Goal: Transaction & Acquisition: Purchase product/service

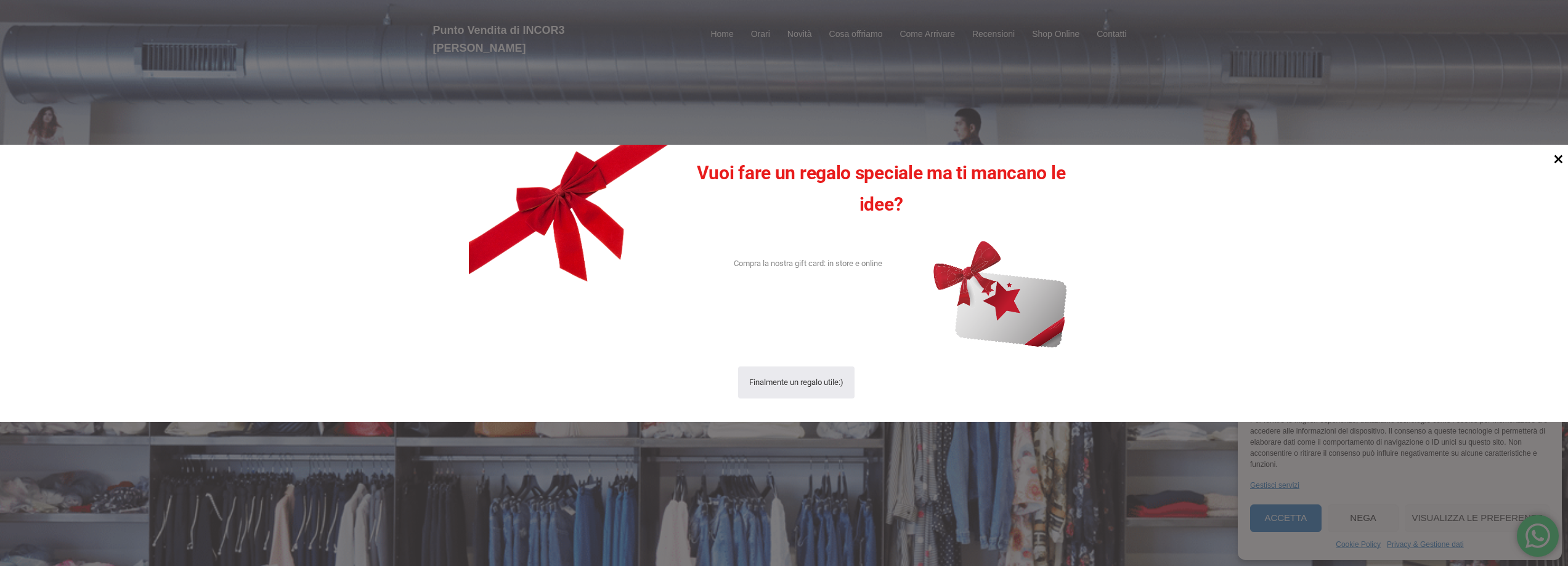
click at [1558, 157] on icon at bounding box center [1558, 158] width 17 height 17
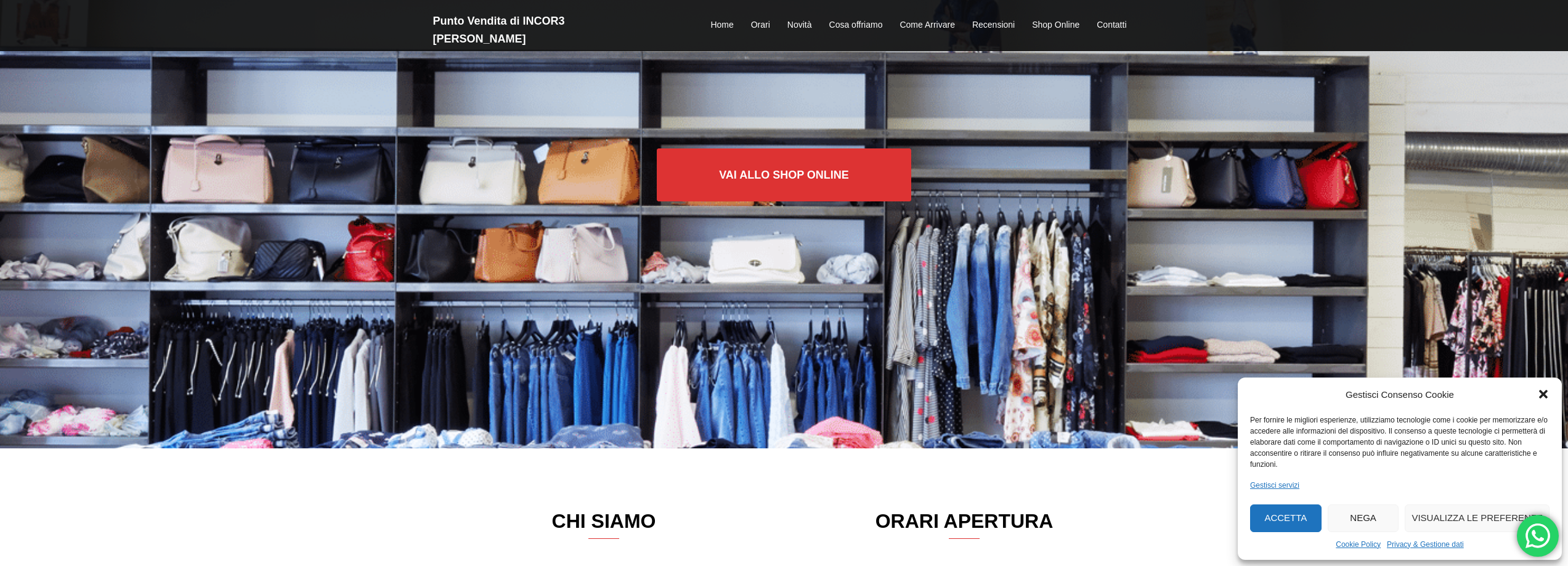
scroll to position [123, 0]
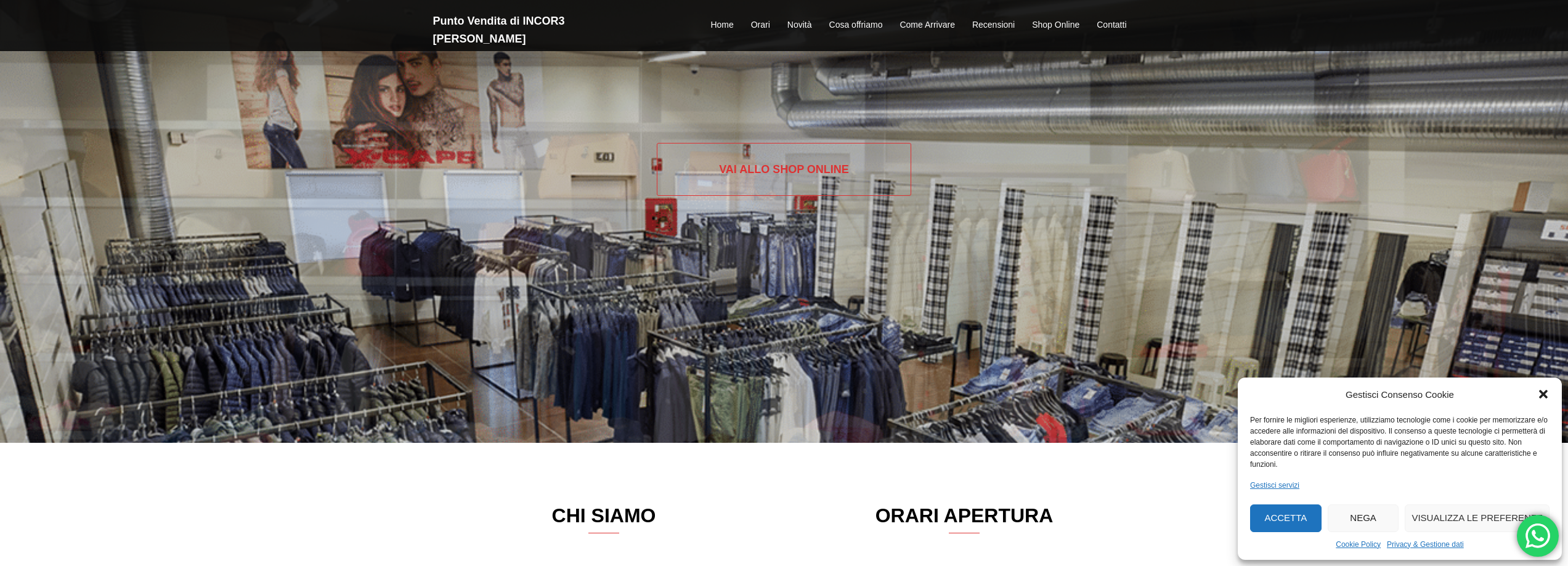
click at [774, 181] on link "Vai allo SHOP ONLINE" at bounding box center [783, 169] width 254 height 53
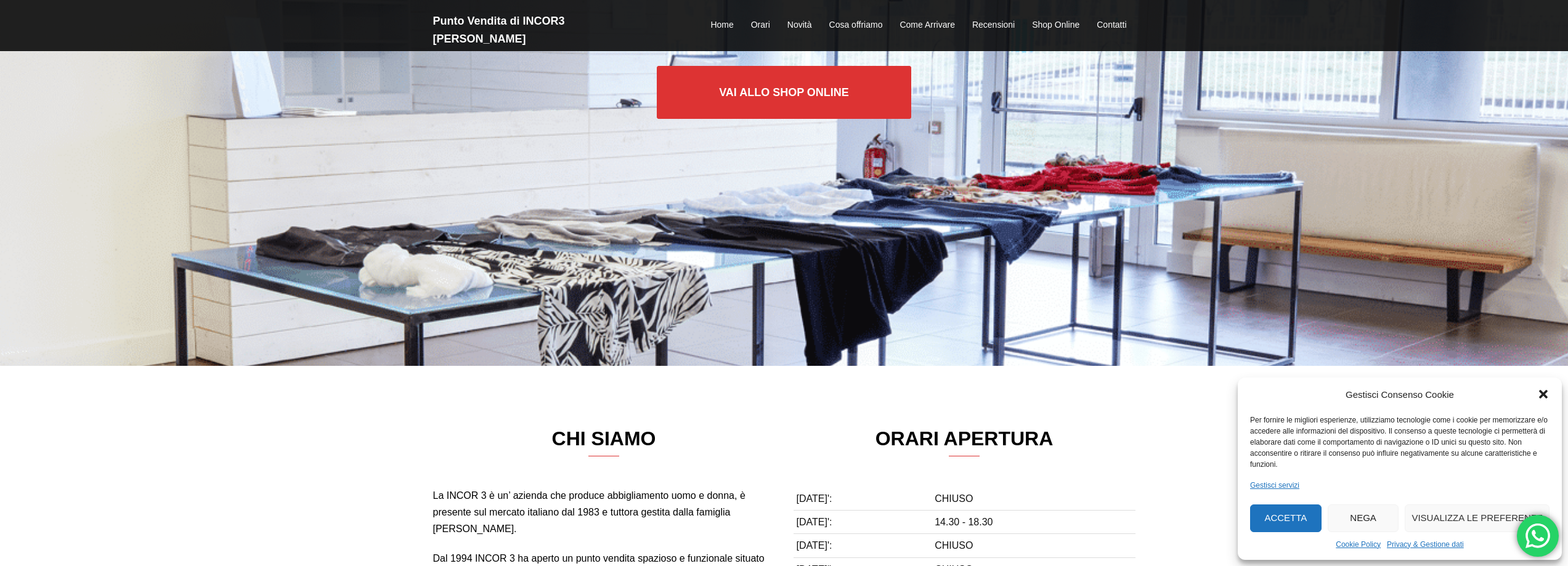
scroll to position [185, 0]
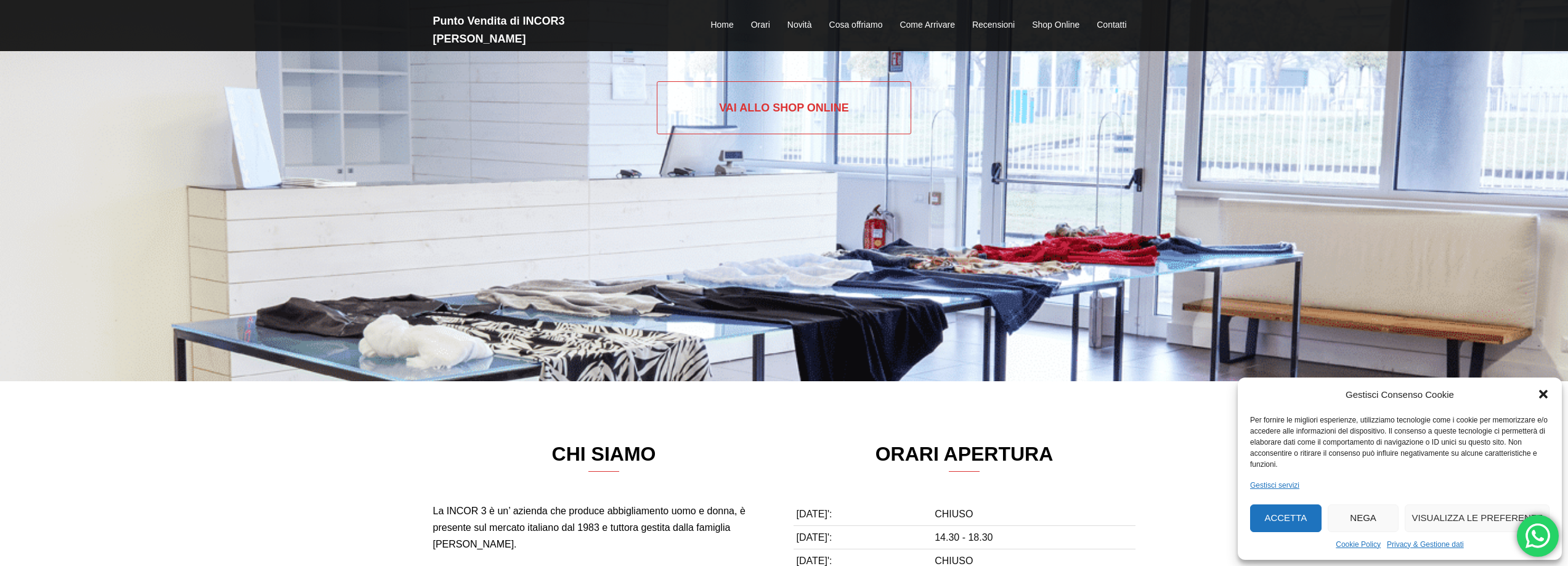
click at [754, 91] on link "Vai allo SHOP ONLINE" at bounding box center [783, 108] width 254 height 53
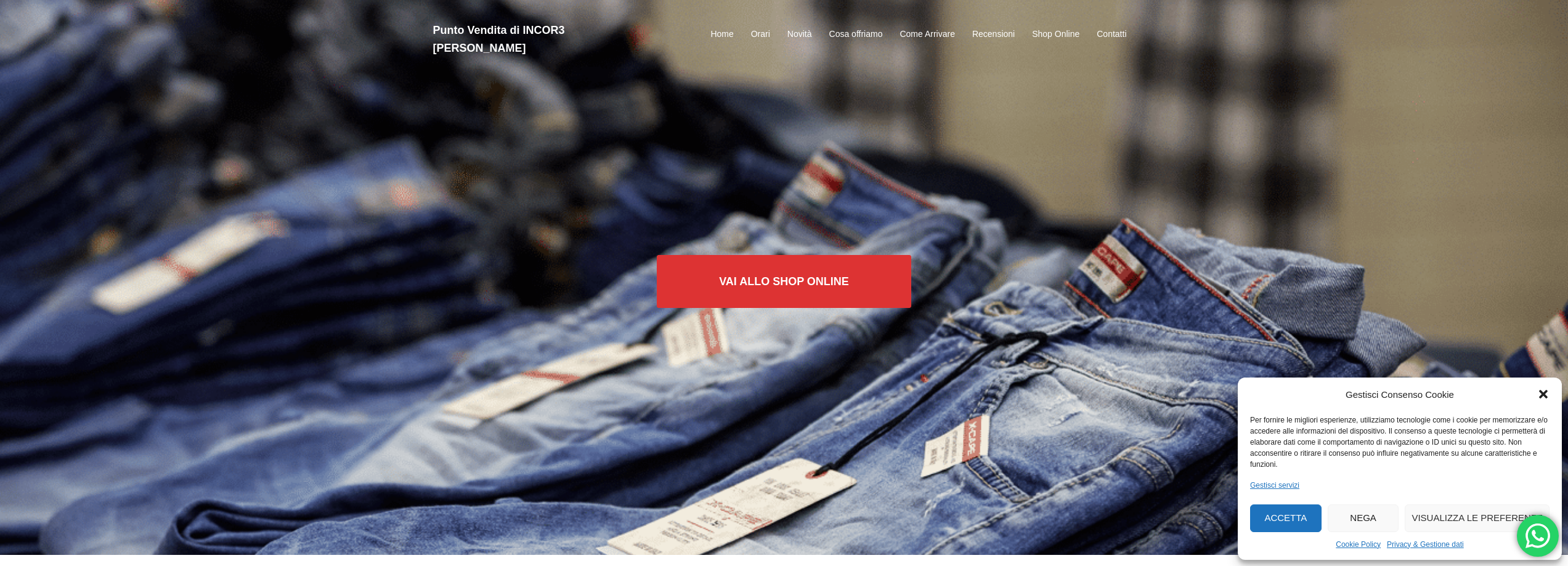
scroll to position [0, 0]
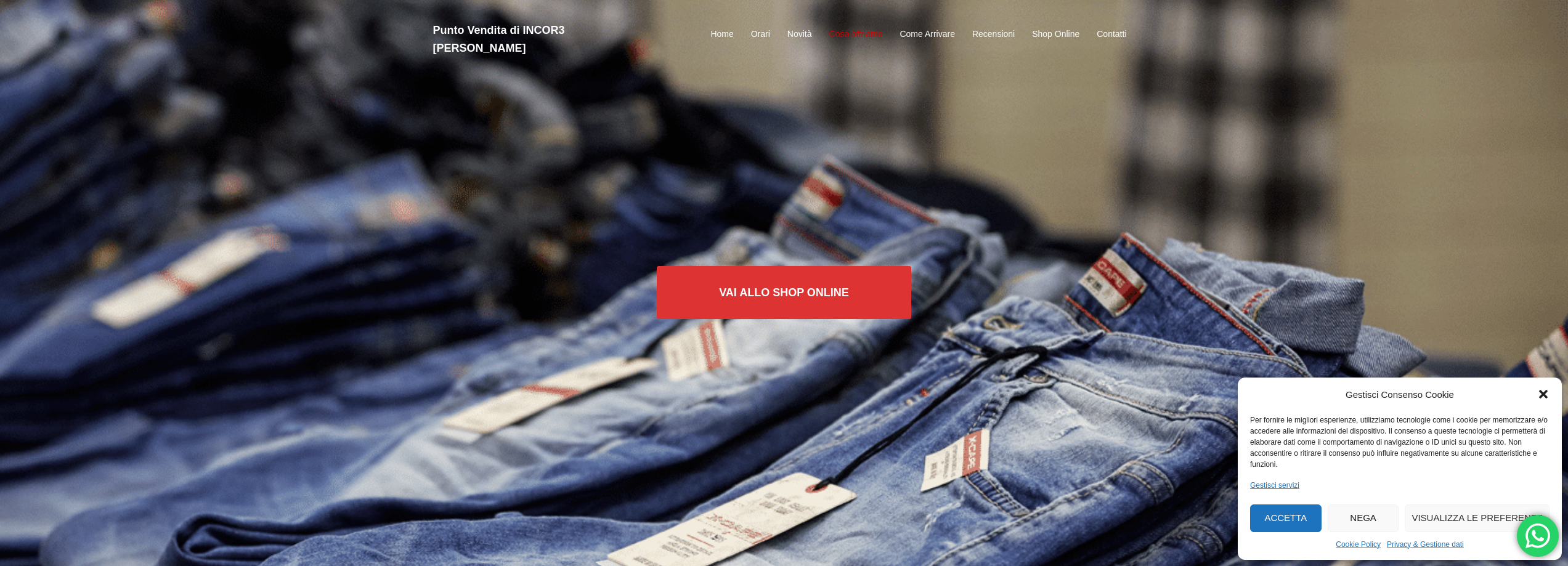
click at [846, 27] on link "Cosa offriamo" at bounding box center [856, 34] width 54 height 15
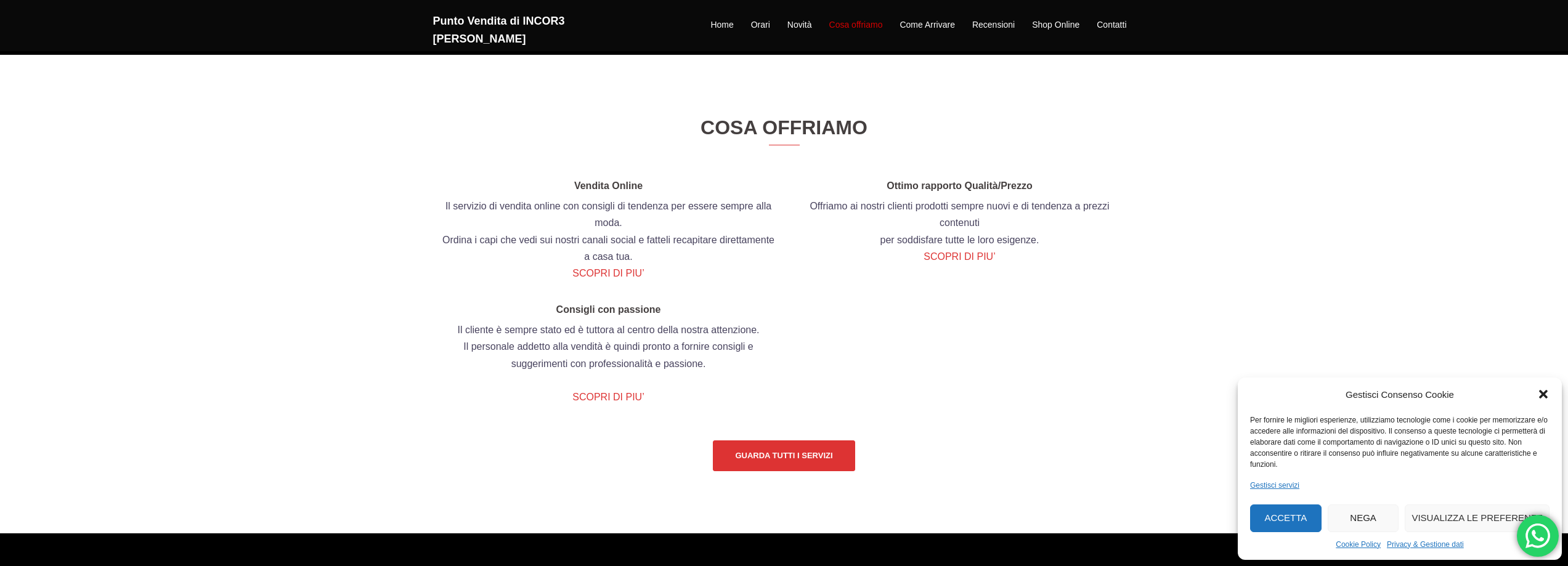
scroll to position [1412, 0]
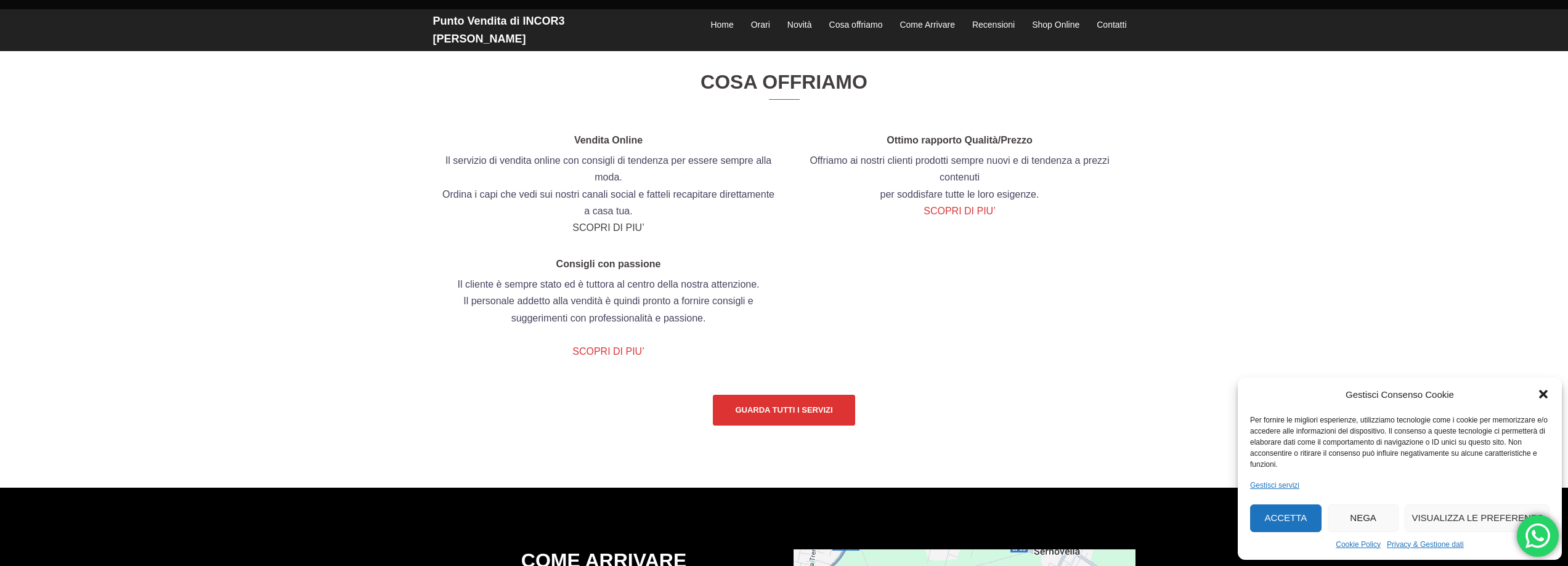
click at [613, 233] on link "SCOPRI DI PIU’" at bounding box center [608, 228] width 71 height 10
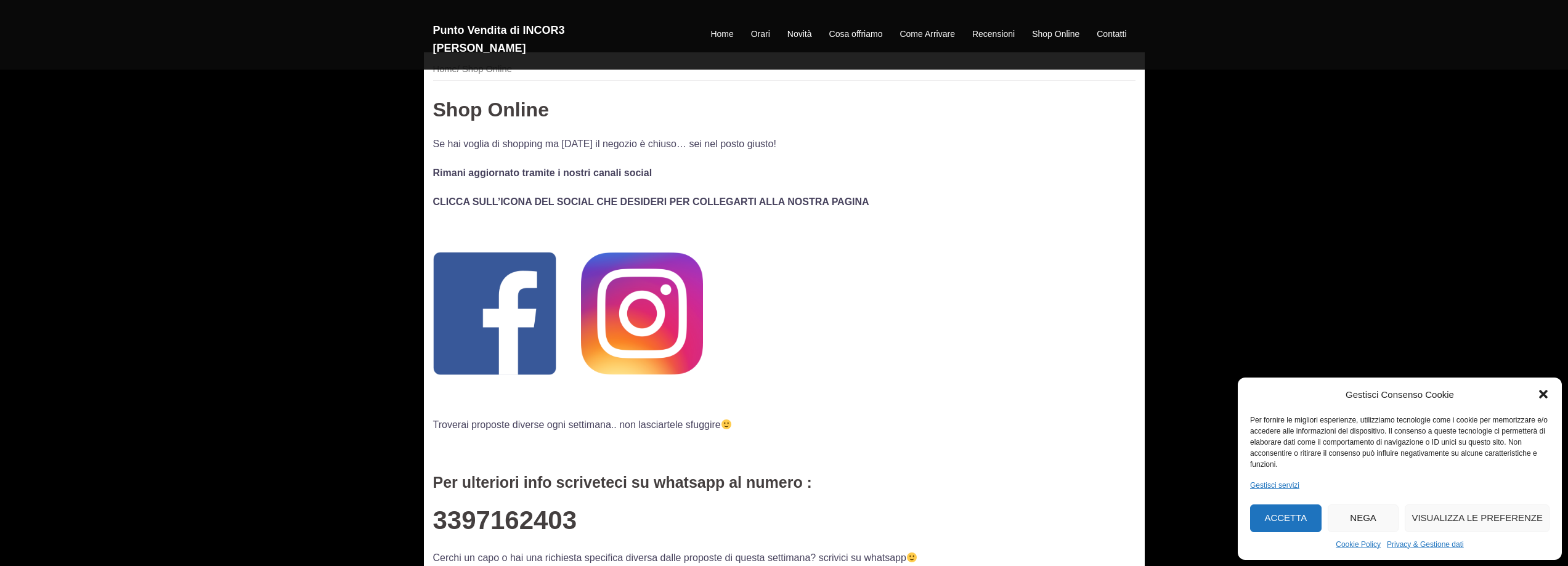
scroll to position [61, 0]
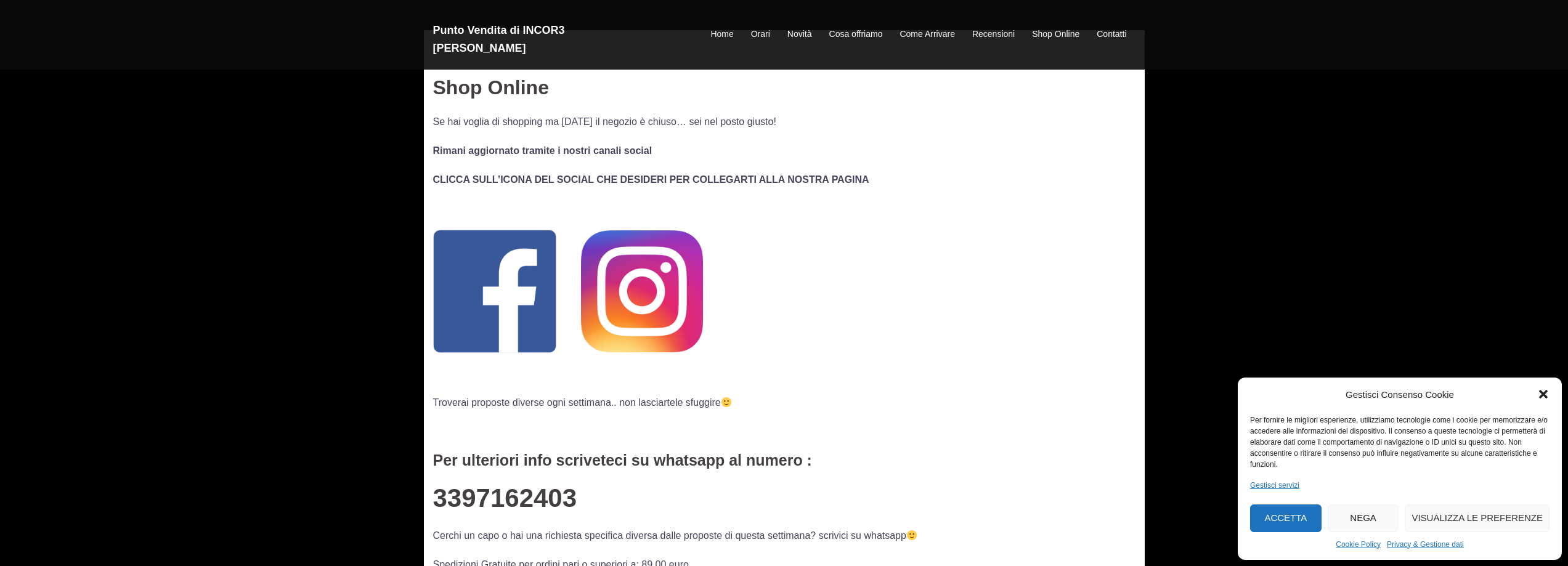
click at [1545, 395] on icon "Chiudi la finestra di dialogo" at bounding box center [1543, 395] width 8 height 8
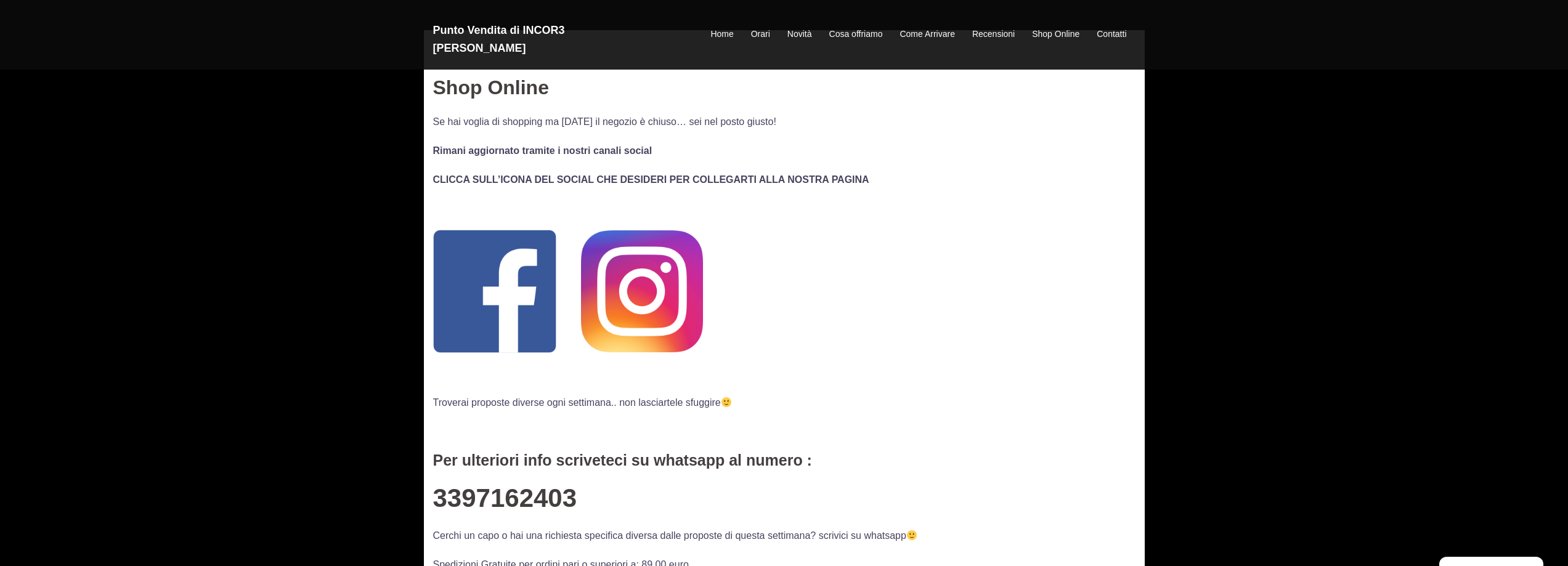
scroll to position [0, 0]
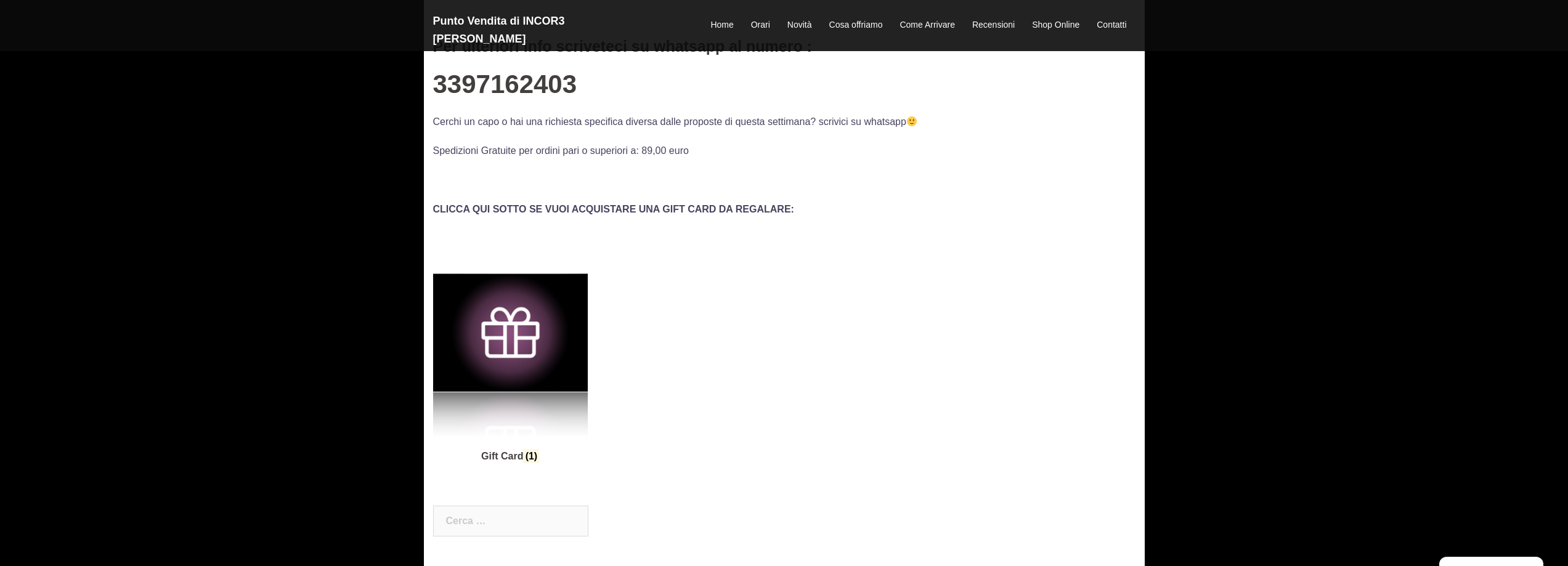
scroll to position [493, 0]
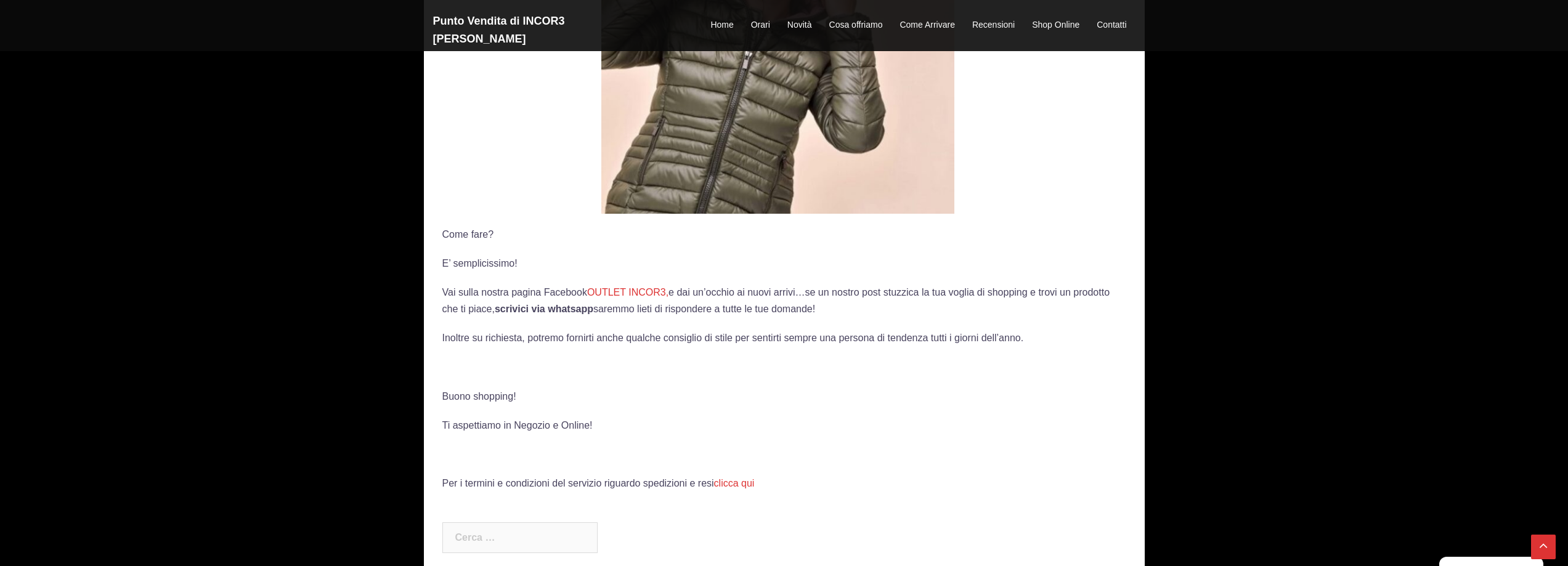
scroll to position [862, 0]
